Goal: Entertainment & Leisure: Consume media (video, audio)

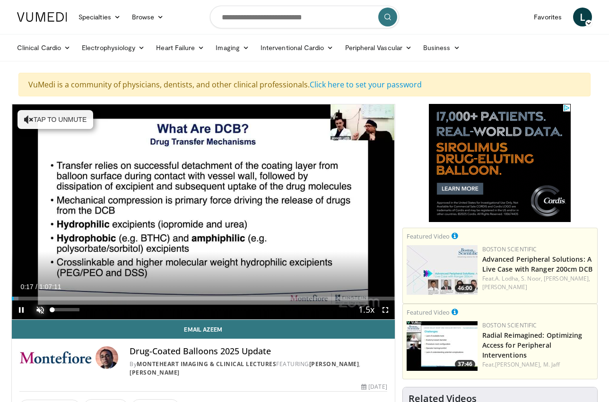
click at [39, 311] on span "Video Player" at bounding box center [40, 310] width 19 height 19
drag, startPoint x: 69, startPoint y: 311, endPoint x: 137, endPoint y: 307, distance: 68.7
click at [137, 307] on div "Current Time 0:25 / Duration 1:07:11 Pause Skip Backward Skip Forward Mute 100%…" at bounding box center [203, 310] width 383 height 19
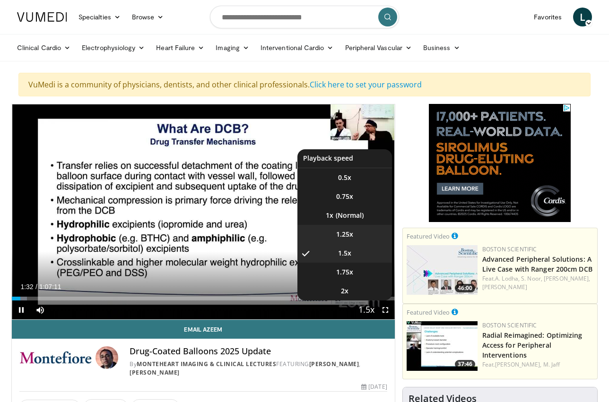
click at [344, 235] on span "1.25x" at bounding box center [344, 234] width 17 height 9
click at [344, 253] on span "1.5x" at bounding box center [344, 253] width 13 height 9
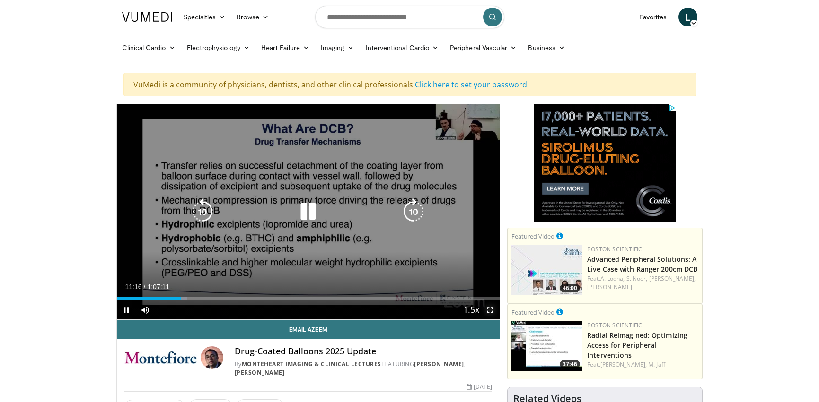
click at [491, 312] on span "Video Player" at bounding box center [490, 310] width 19 height 19
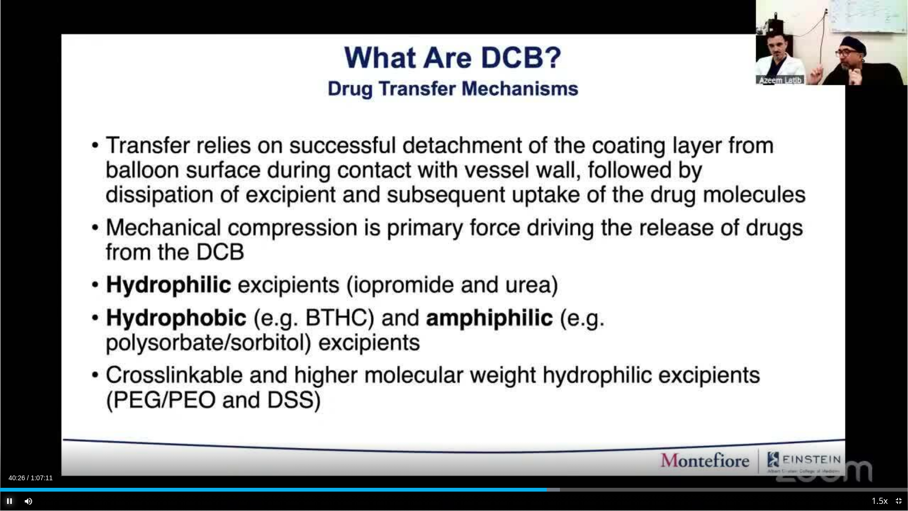
click at [7, 402] on span "Video Player" at bounding box center [9, 500] width 19 height 19
click at [617, 402] on span "Video Player" at bounding box center [898, 500] width 19 height 19
